Goal: Find contact information

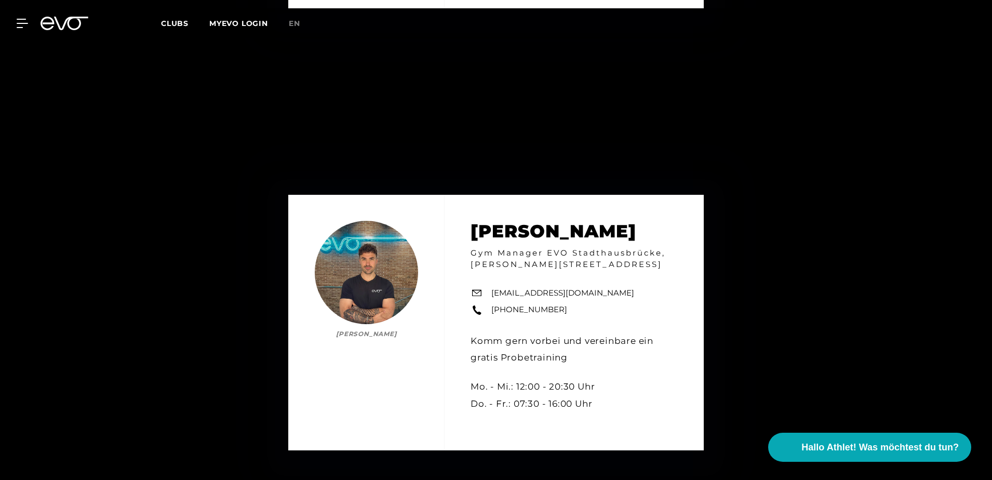
scroll to position [4831, 0]
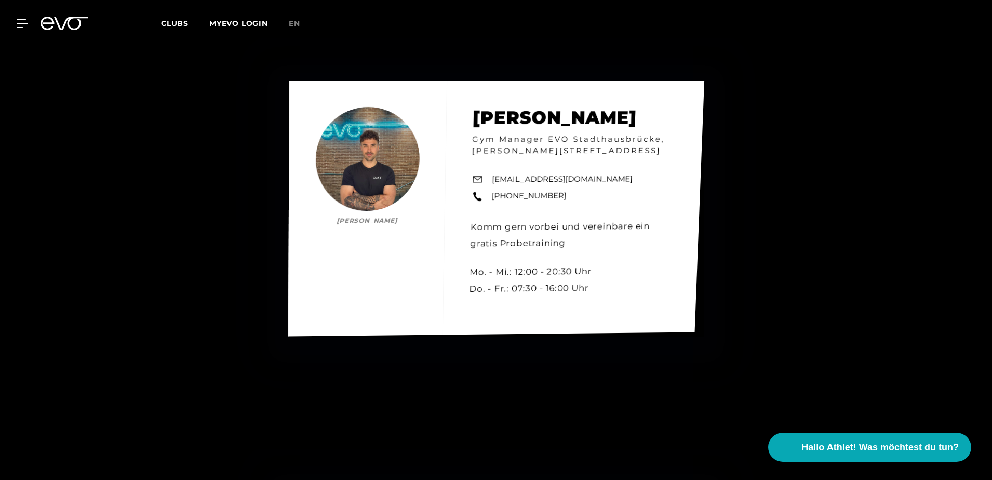
click at [480, 179] on div "[PERSON_NAME] [PERSON_NAME] Gym Manager EVO Stadthausbrücke, [PERSON_NAME][STRE…" at bounding box center [496, 209] width 416 height 256
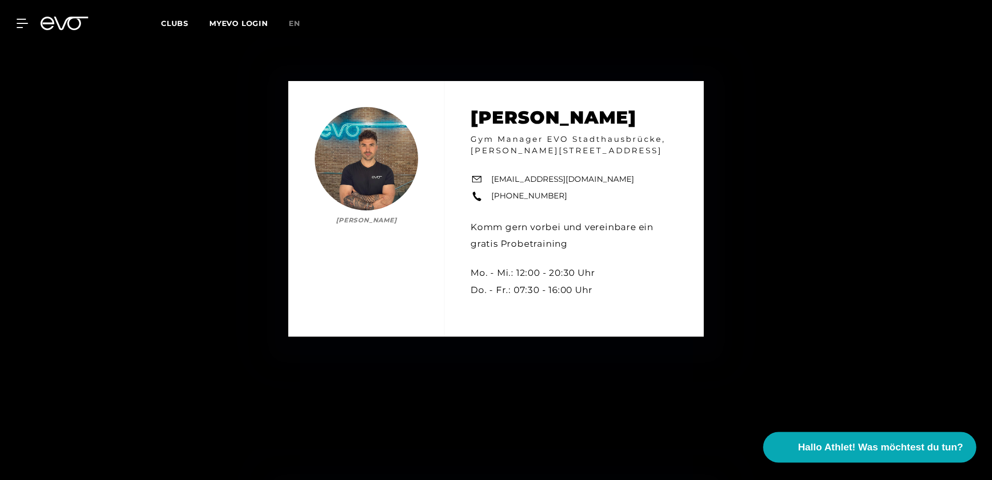
click at [847, 440] on span "Hallo Athlet! Was möchtest du tun?" at bounding box center [880, 447] width 165 height 15
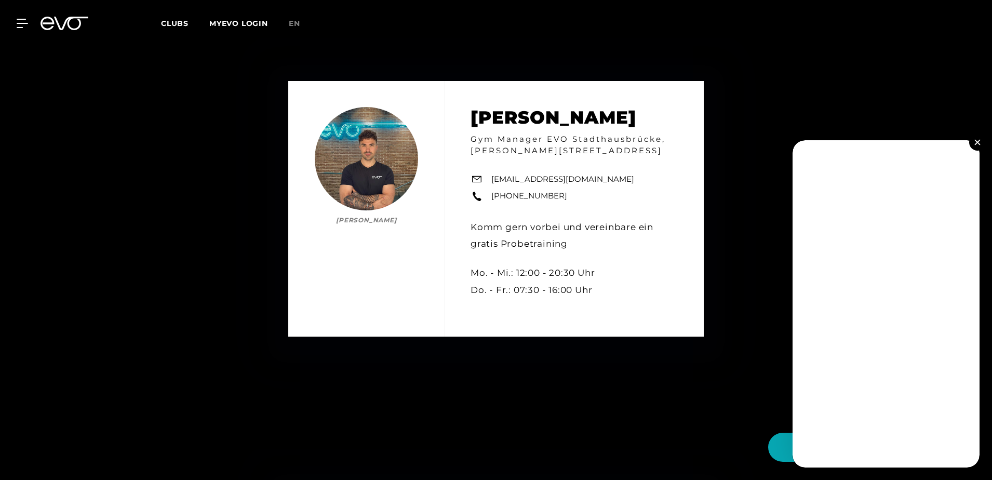
click at [978, 141] on img at bounding box center [977, 142] width 6 height 6
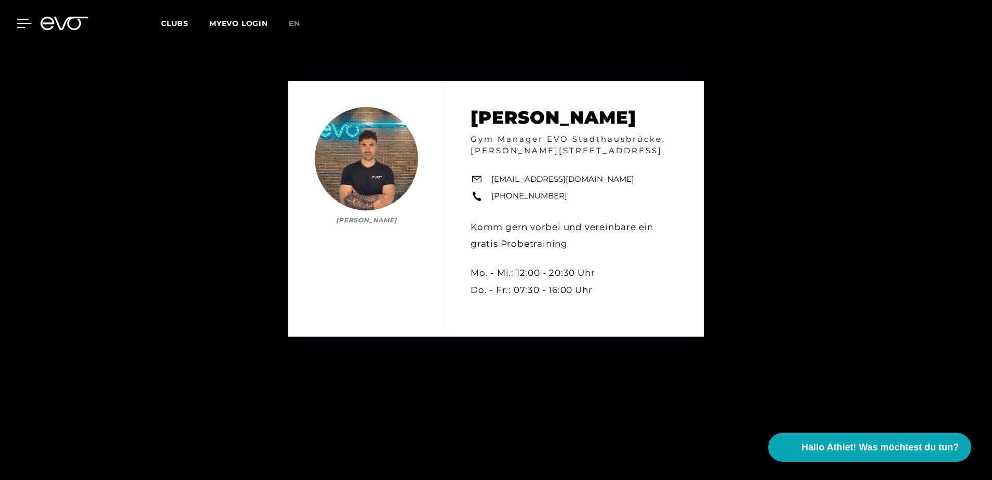
click at [18, 20] on icon at bounding box center [24, 23] width 15 height 9
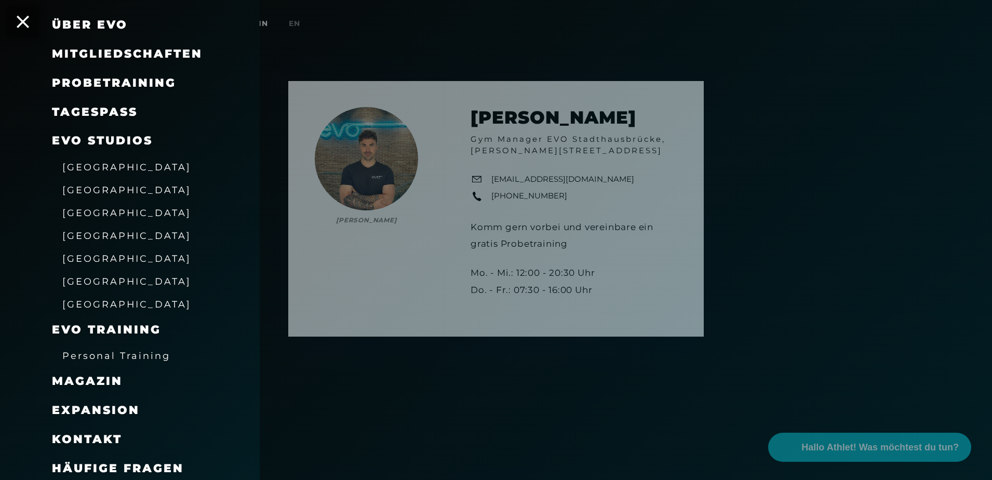
scroll to position [74, 0]
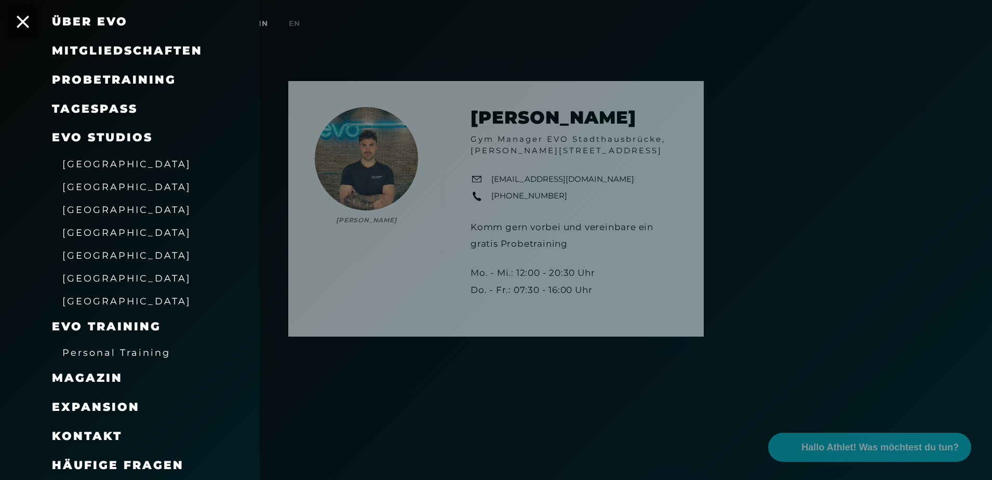
click at [100, 439] on span "Kontakt" at bounding box center [87, 436] width 70 height 14
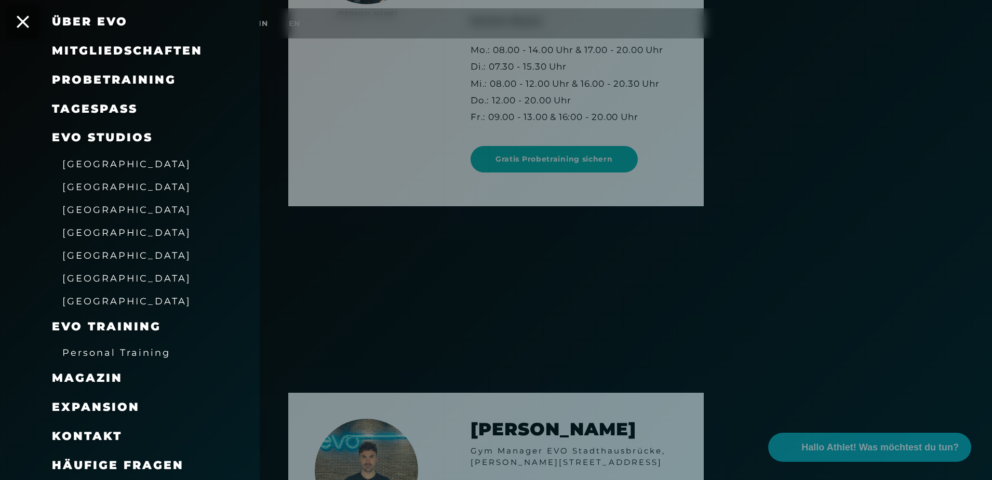
scroll to position [4727, 0]
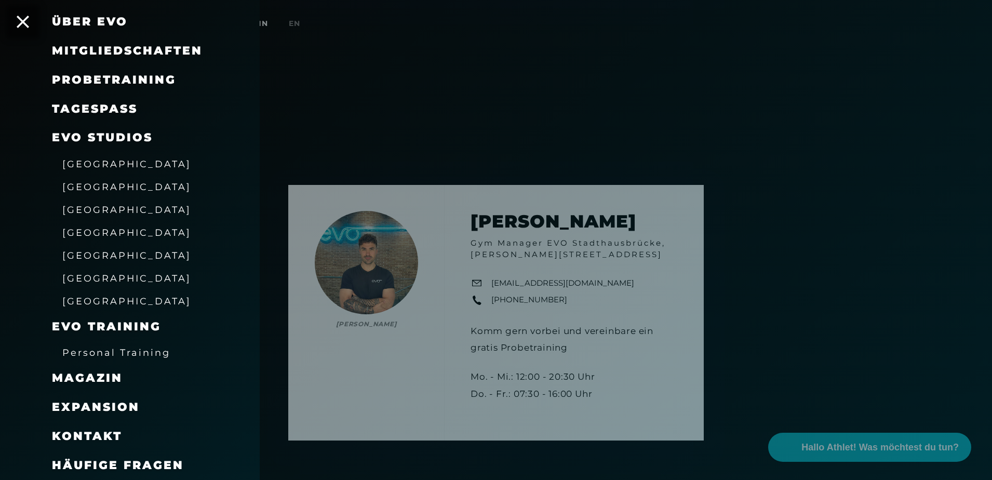
click at [560, 282] on div at bounding box center [496, 240] width 992 height 480
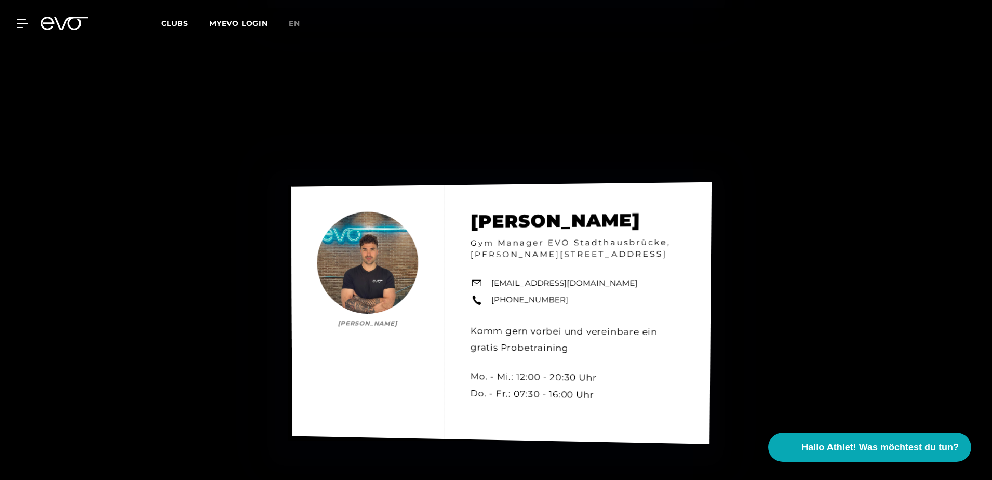
click at [616, 284] on div "[PERSON_NAME] [PERSON_NAME] Gym Manager EVO Stadthausbrücke, [PERSON_NAME][STRE…" at bounding box center [501, 313] width 420 height 262
click at [617, 281] on div "[PERSON_NAME] [PERSON_NAME] Gym Manager EVO Stadthausbrücke, [PERSON_NAME][STRE…" at bounding box center [501, 313] width 421 height 262
click at [618, 281] on div "[PERSON_NAME] [PERSON_NAME] Gym Manager EVO Stadthausbrücke, [PERSON_NAME][STRE…" at bounding box center [501, 313] width 421 height 262
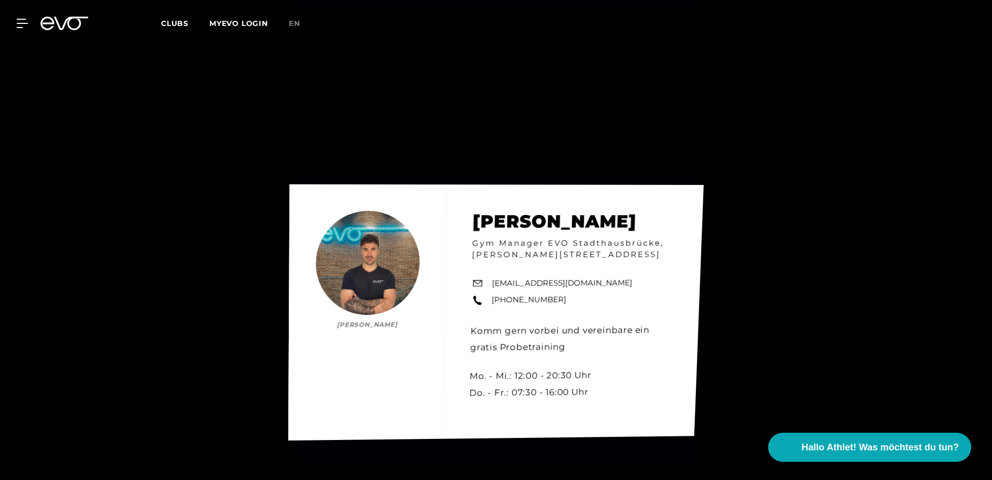
click at [477, 284] on div "[PERSON_NAME] [PERSON_NAME] Gym Manager EVO Stadthausbrücke, [PERSON_NAME][STRE…" at bounding box center [496, 312] width 416 height 256
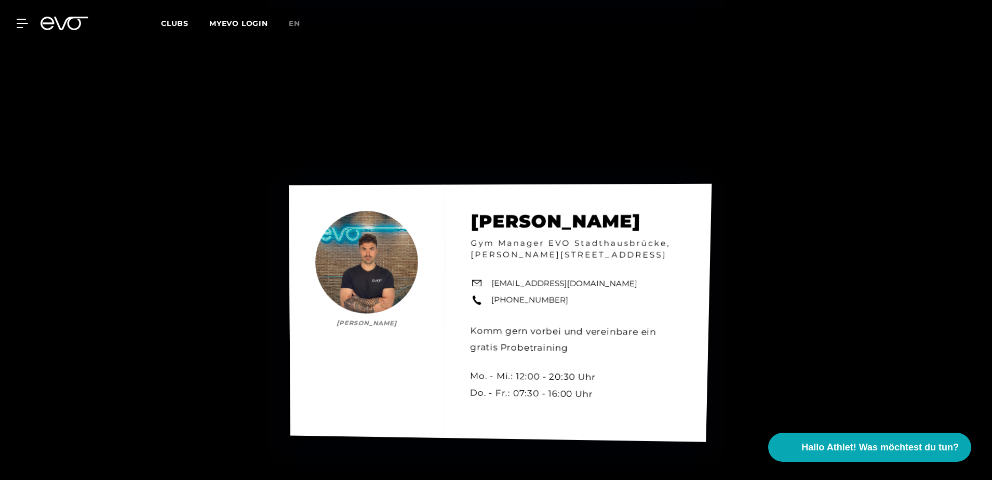
drag, startPoint x: 490, startPoint y: 282, endPoint x: 537, endPoint y: 281, distance: 46.3
